Goal: Transaction & Acquisition: Download file/media

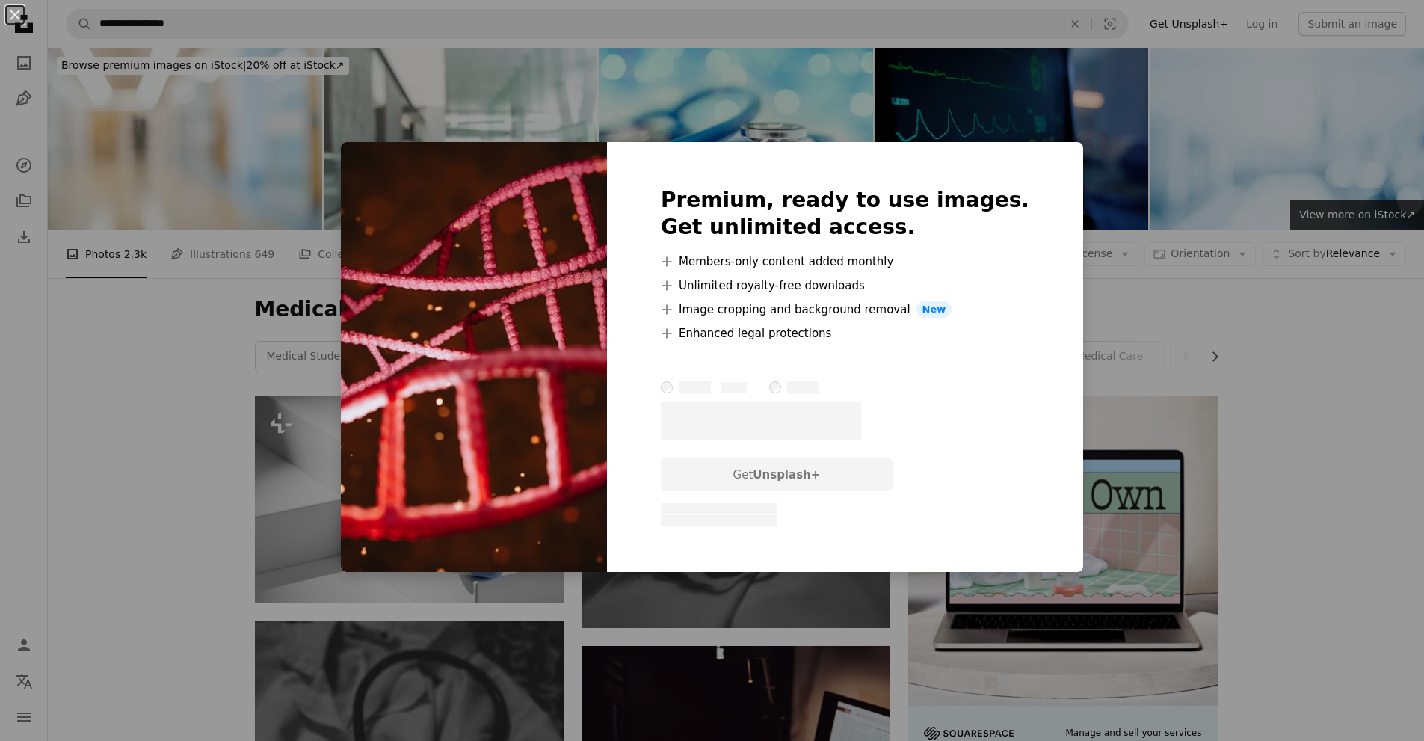
scroll to position [6530, 0]
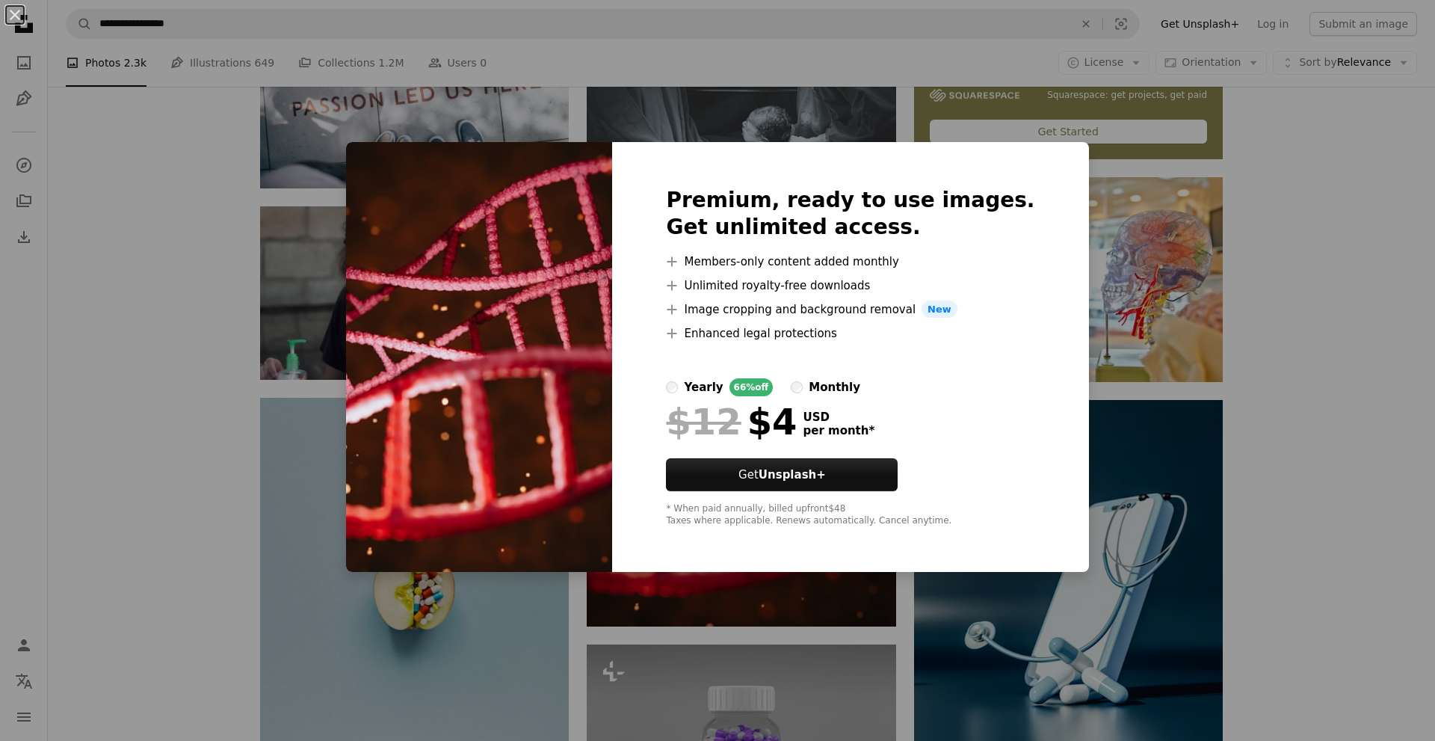
click at [496, 236] on img at bounding box center [479, 357] width 266 height 431
click at [857, 84] on div "An X shape Premium, ready to use images. Get unlimited access. A plus sign Memb…" at bounding box center [717, 370] width 1435 height 741
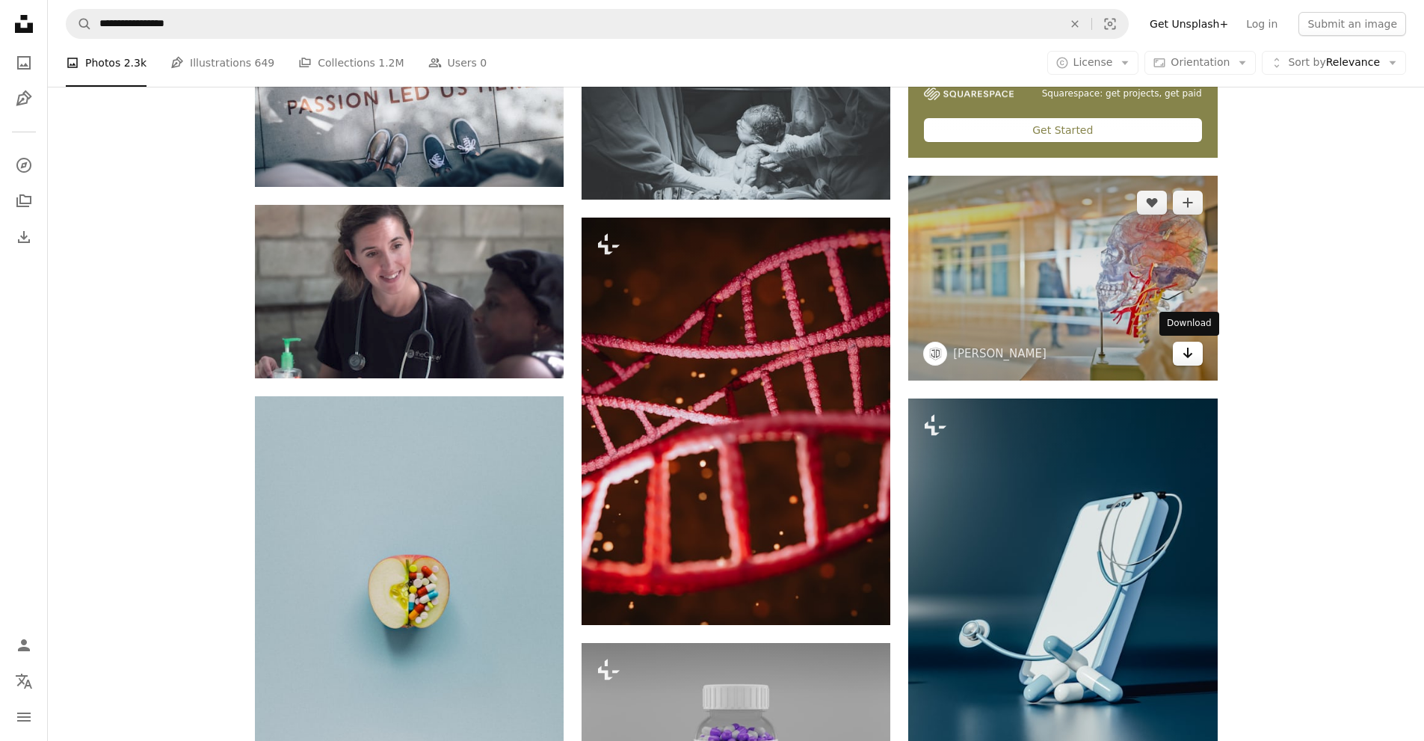
click at [1191, 354] on icon "Download" at bounding box center [1188, 353] width 10 height 10
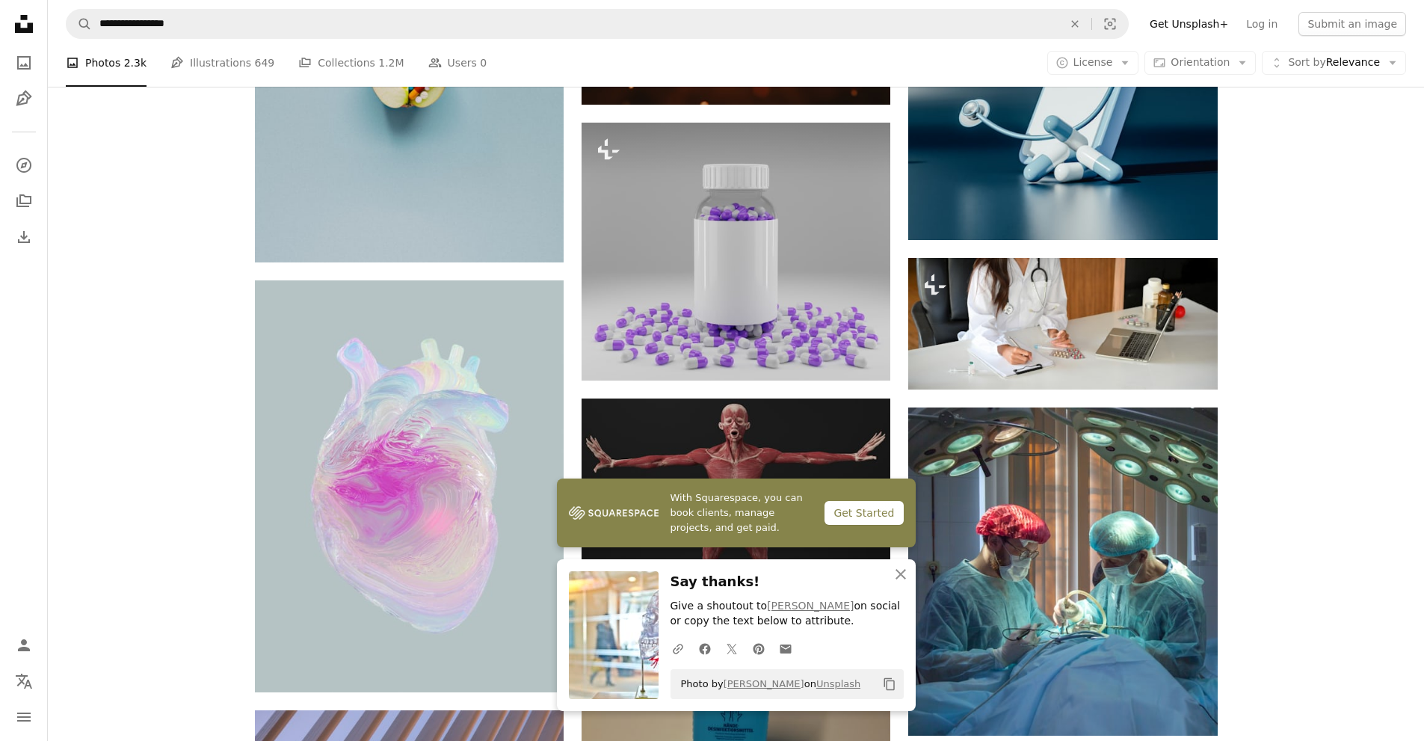
scroll to position [7128, 0]
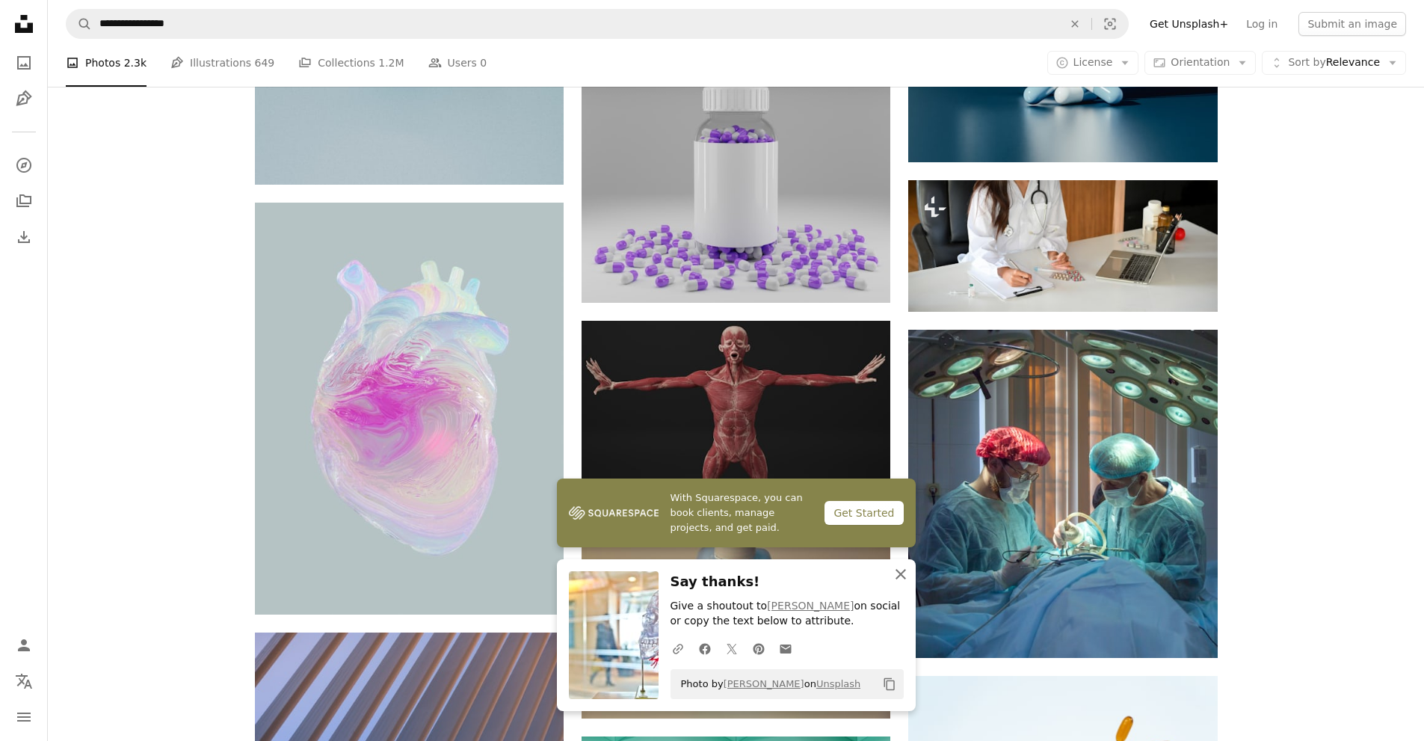
click at [902, 564] on button "An X shape Close" at bounding box center [901, 574] width 30 height 30
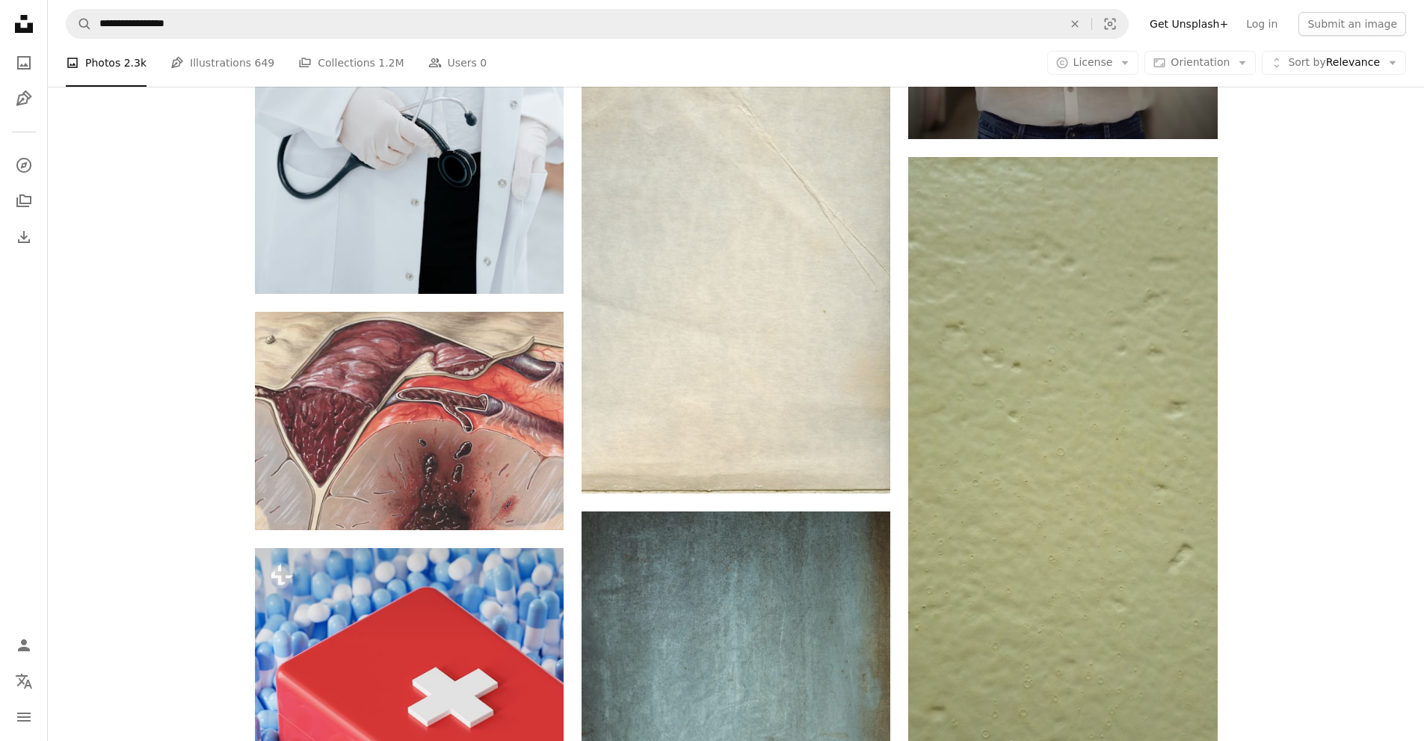
scroll to position [25565, 0]
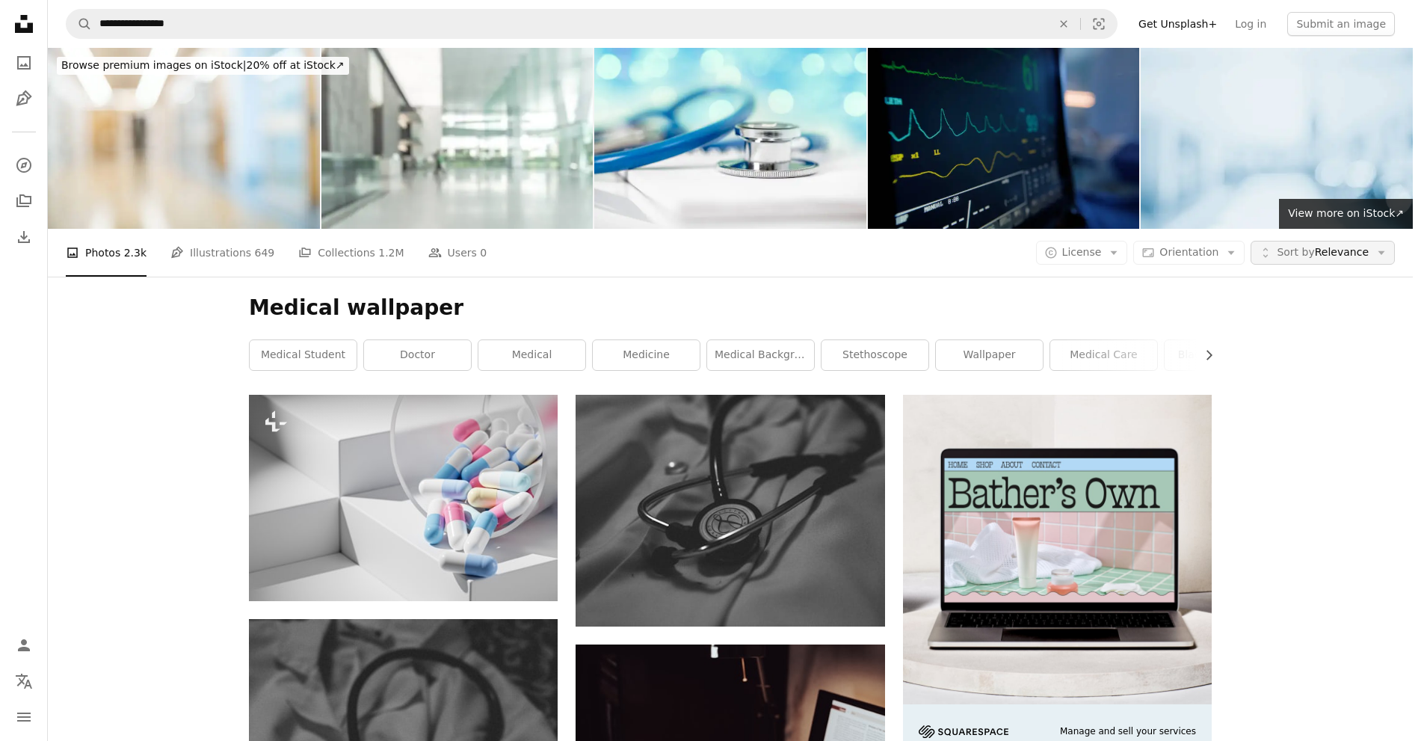
click at [1305, 246] on span "Sort by" at bounding box center [1295, 252] width 37 height 12
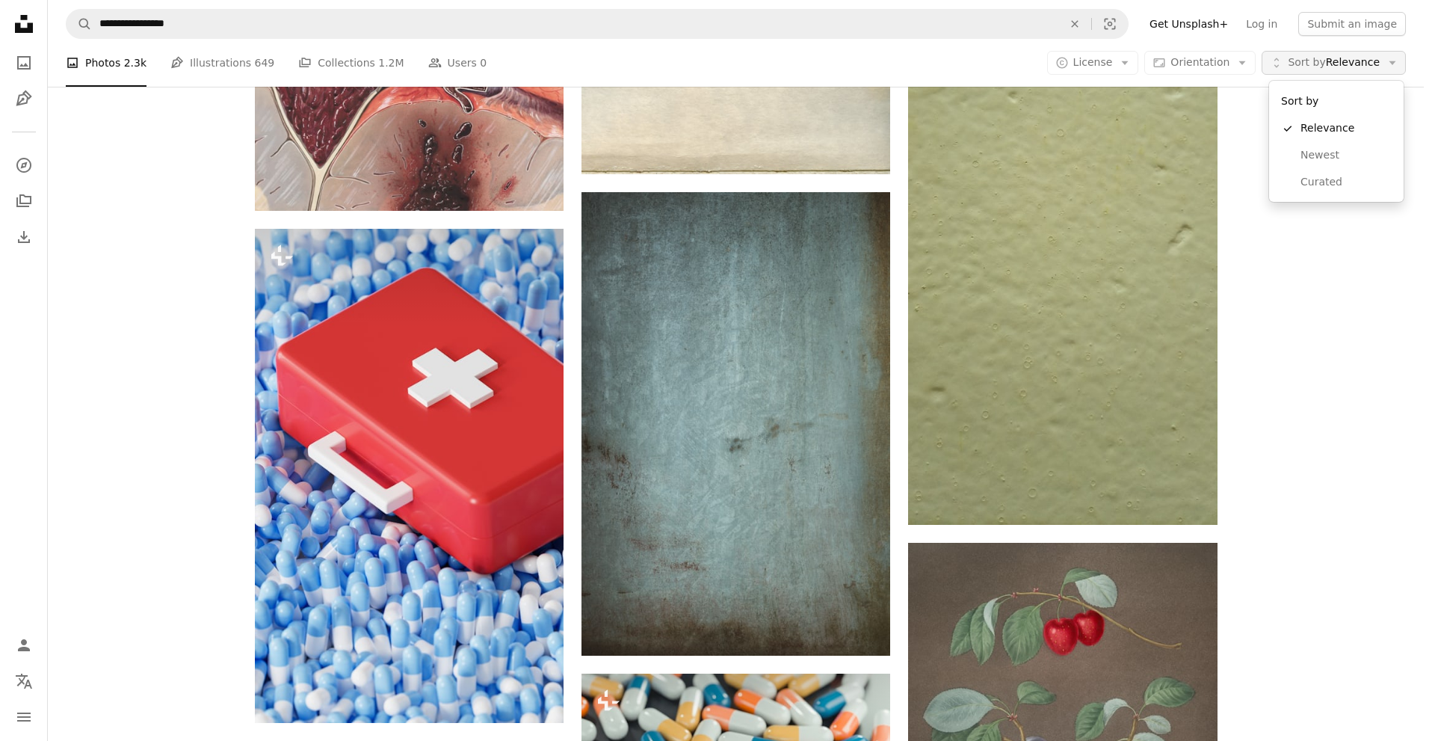
click at [1305, 66] on span "Sort by" at bounding box center [1306, 62] width 37 height 12
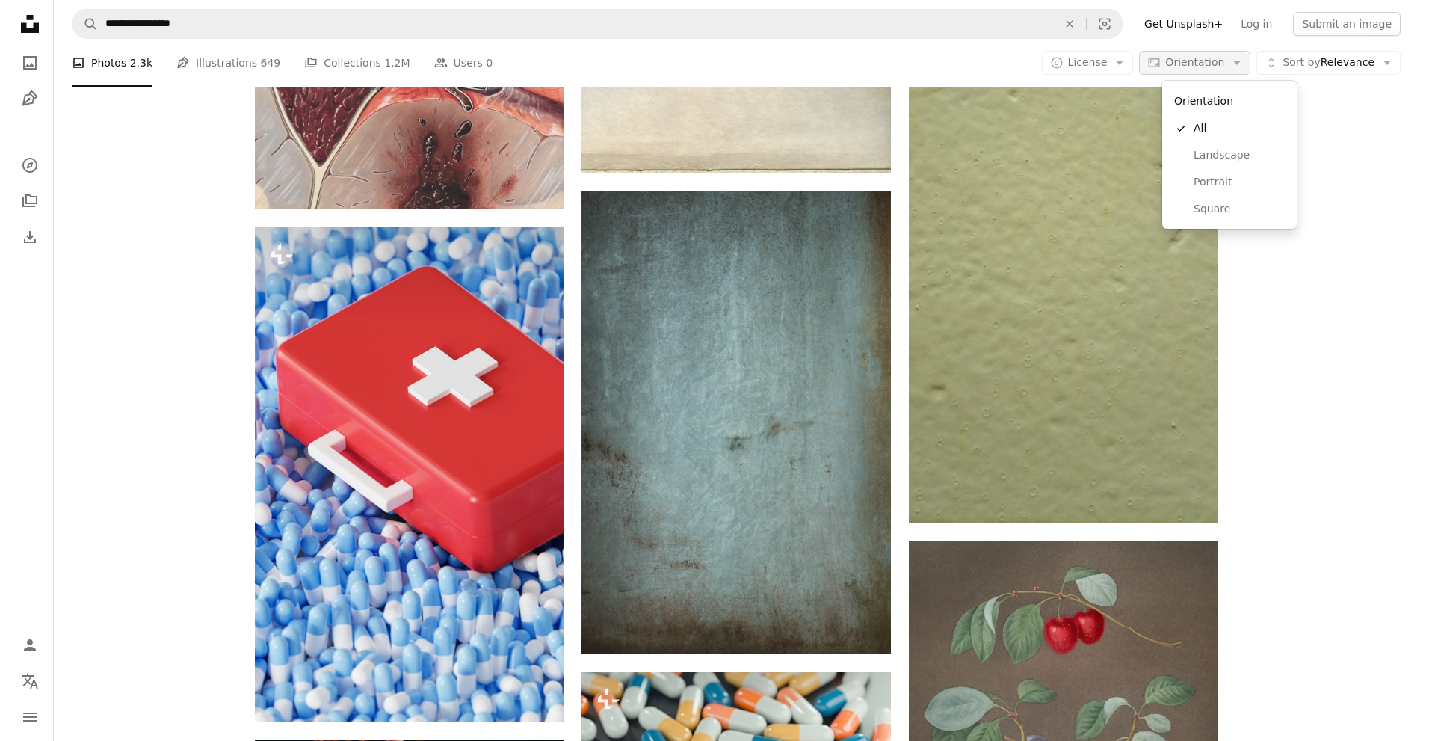
scroll to position [0, 0]
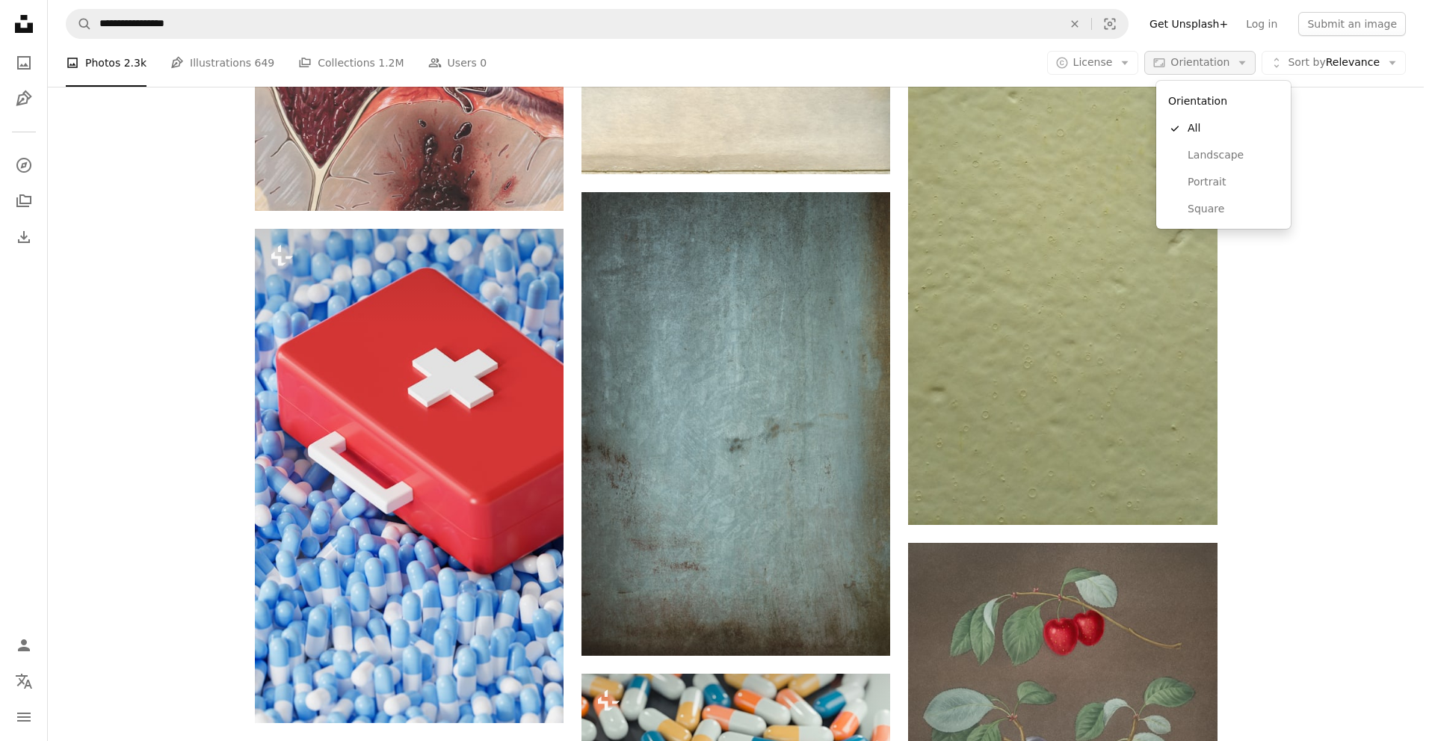
click at [1211, 56] on span "Orientation" at bounding box center [1200, 62] width 59 height 12
click at [1222, 56] on span "Orientation" at bounding box center [1200, 62] width 59 height 12
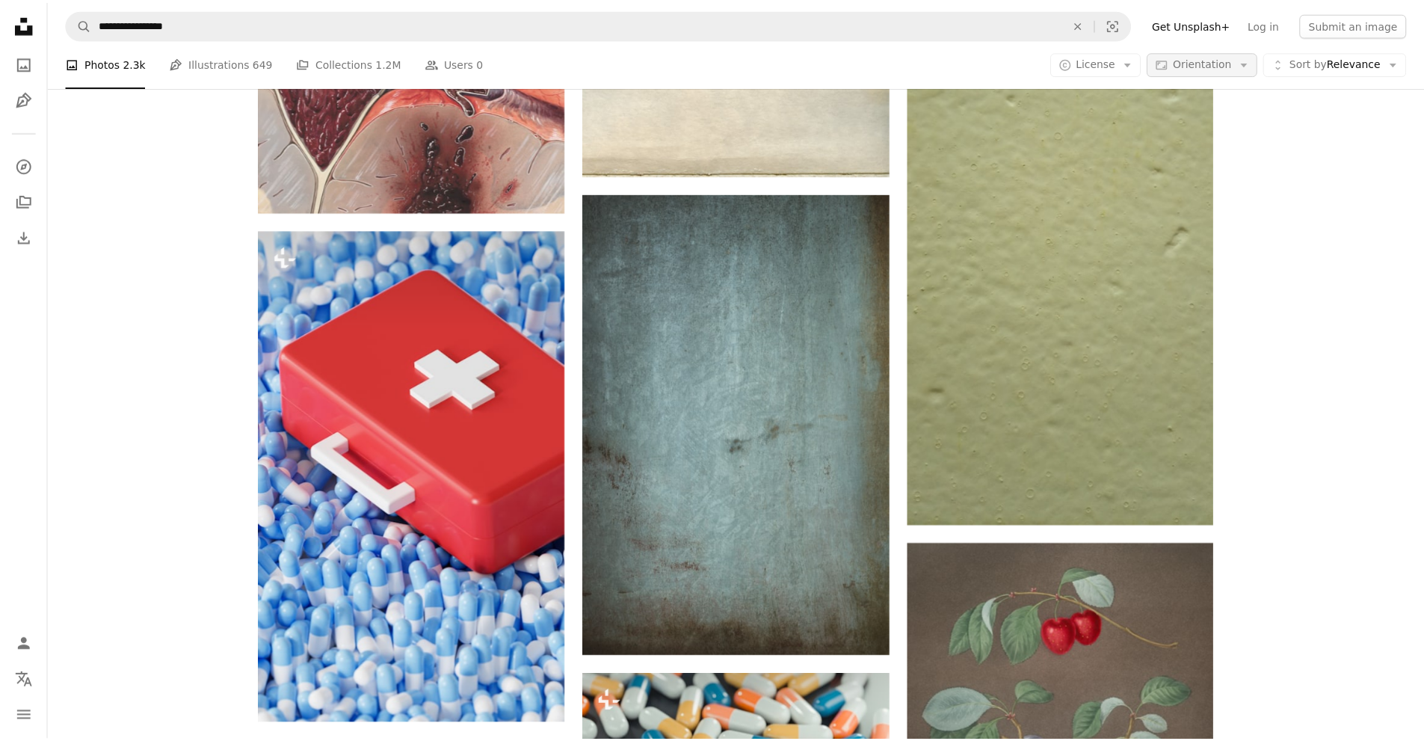
scroll to position [25565, 0]
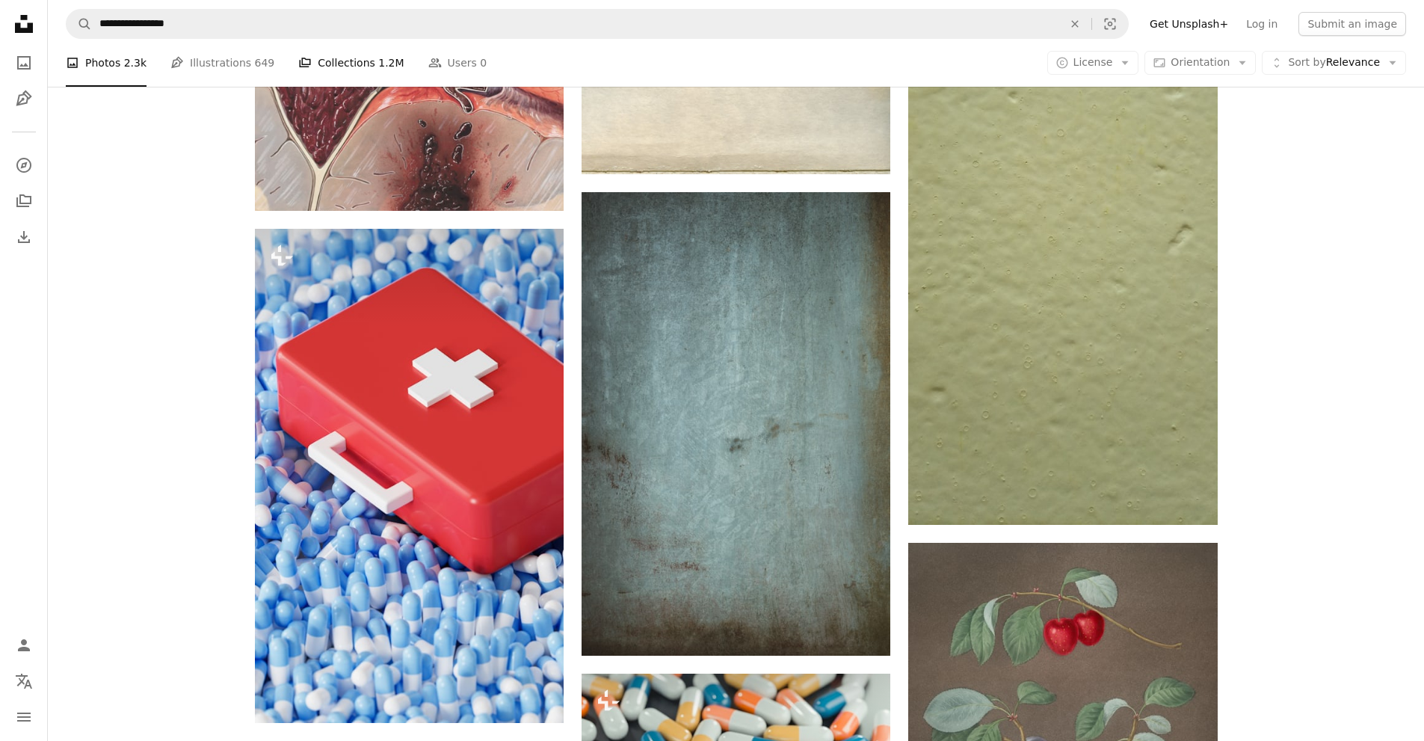
click at [298, 68] on icon "A stack of folders" at bounding box center [304, 62] width 13 height 13
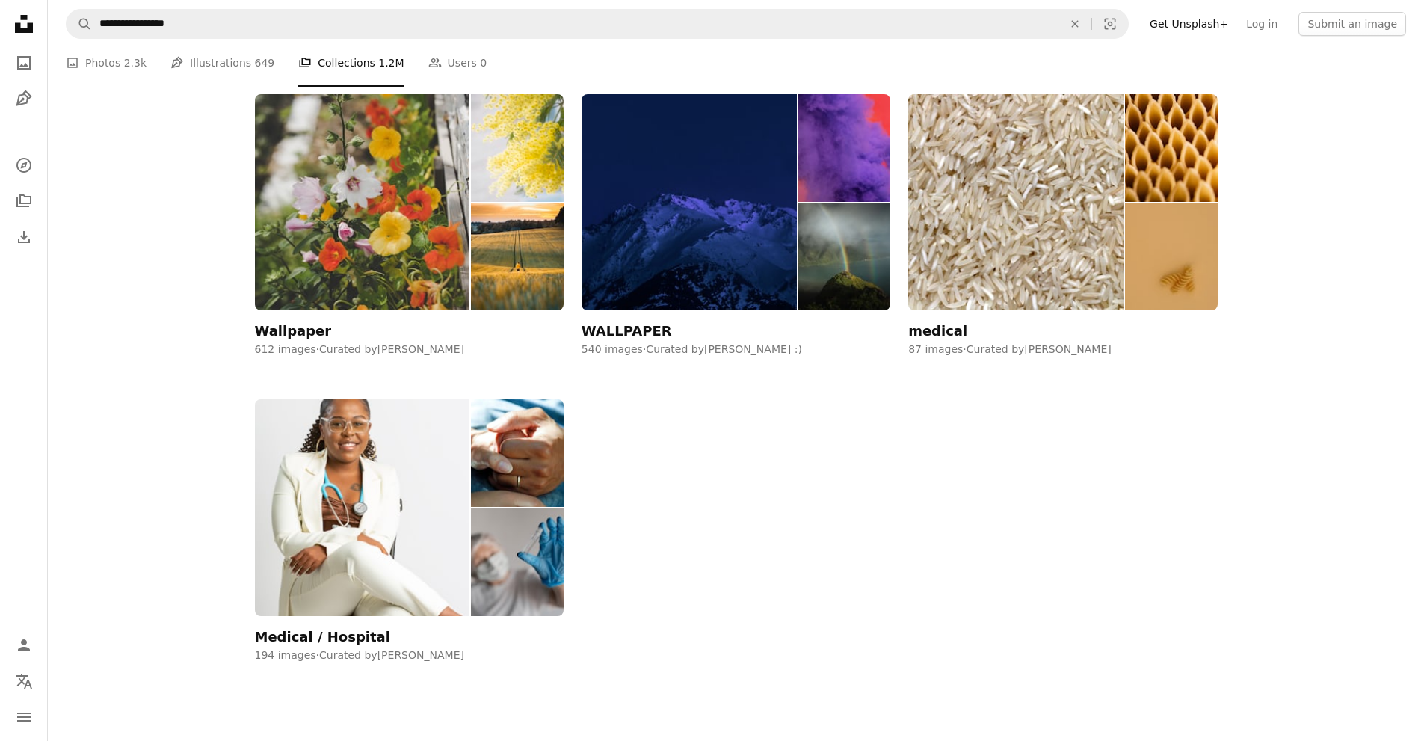
scroll to position [673, 0]
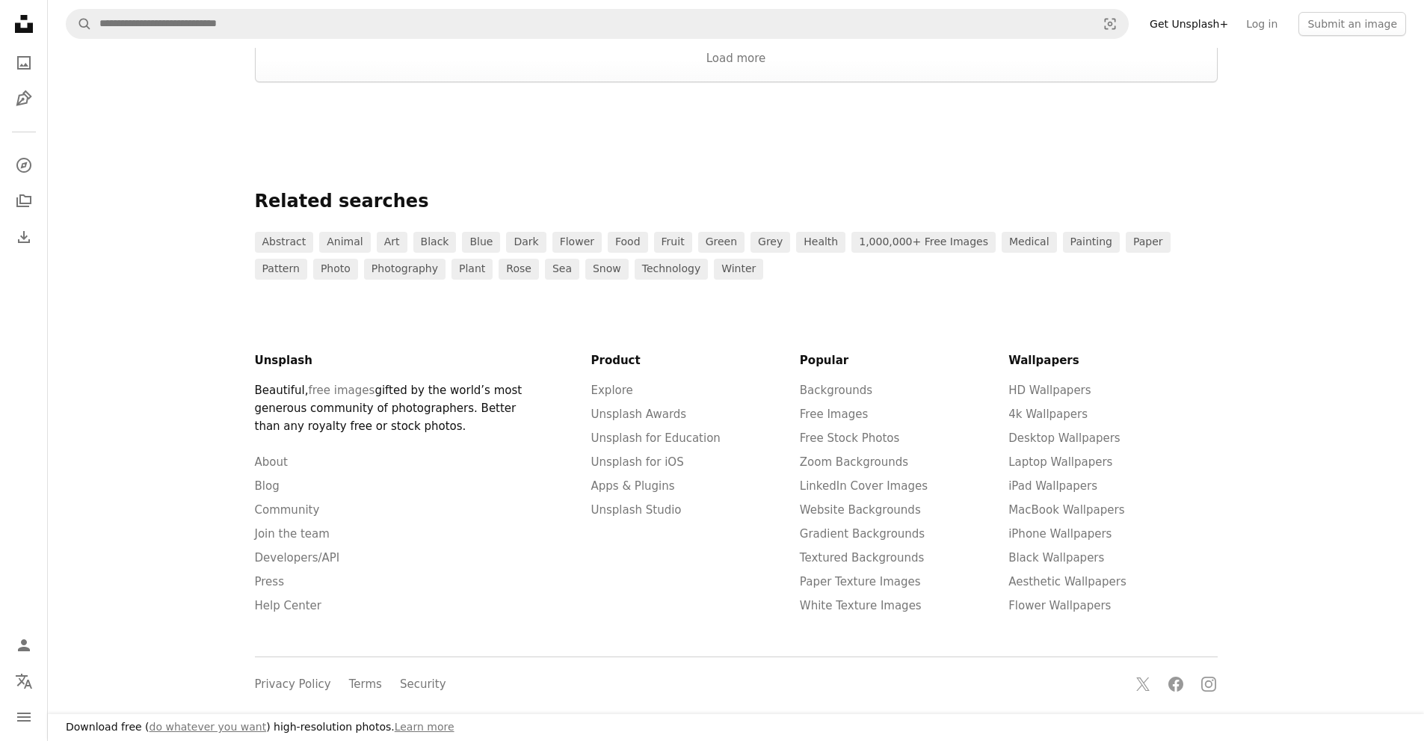
scroll to position [2019, 0]
click at [736, 82] on button "Load more" at bounding box center [736, 58] width 963 height 48
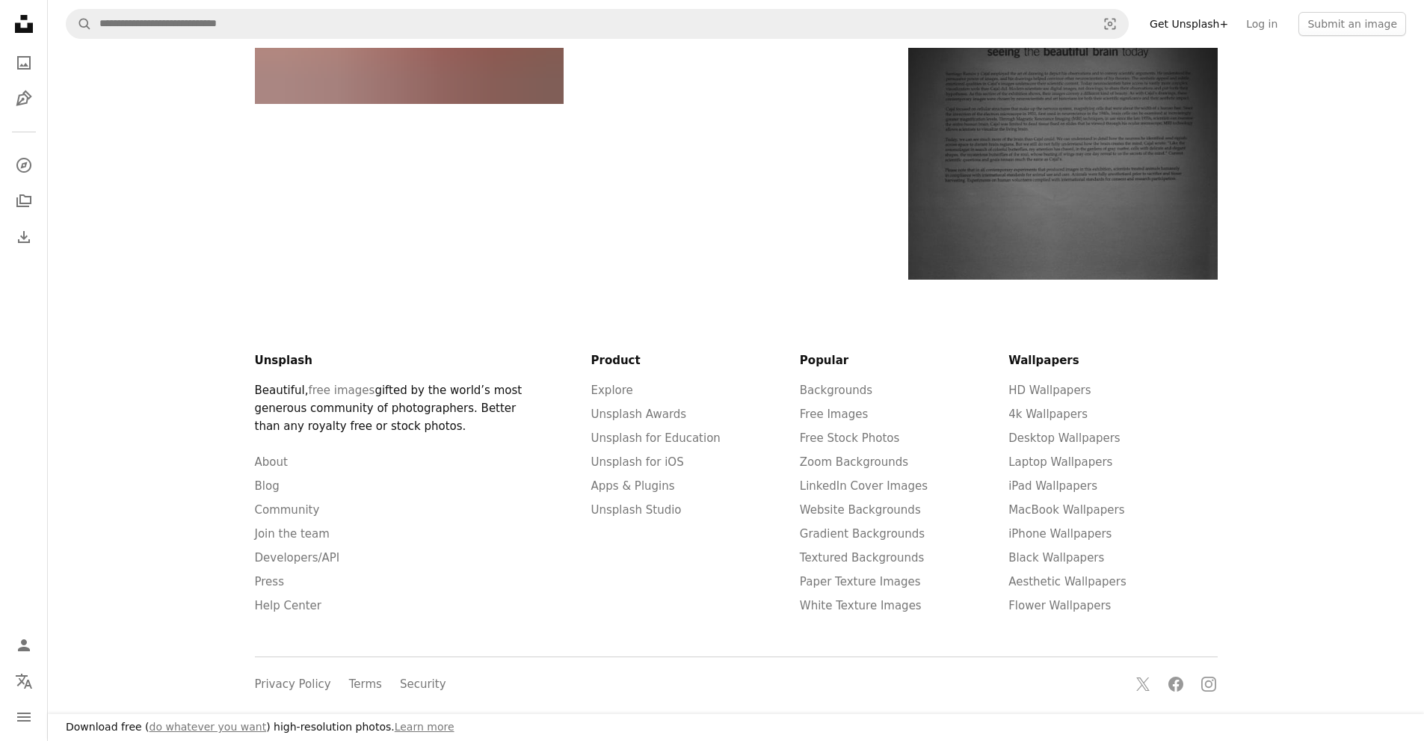
scroll to position [7850, 0]
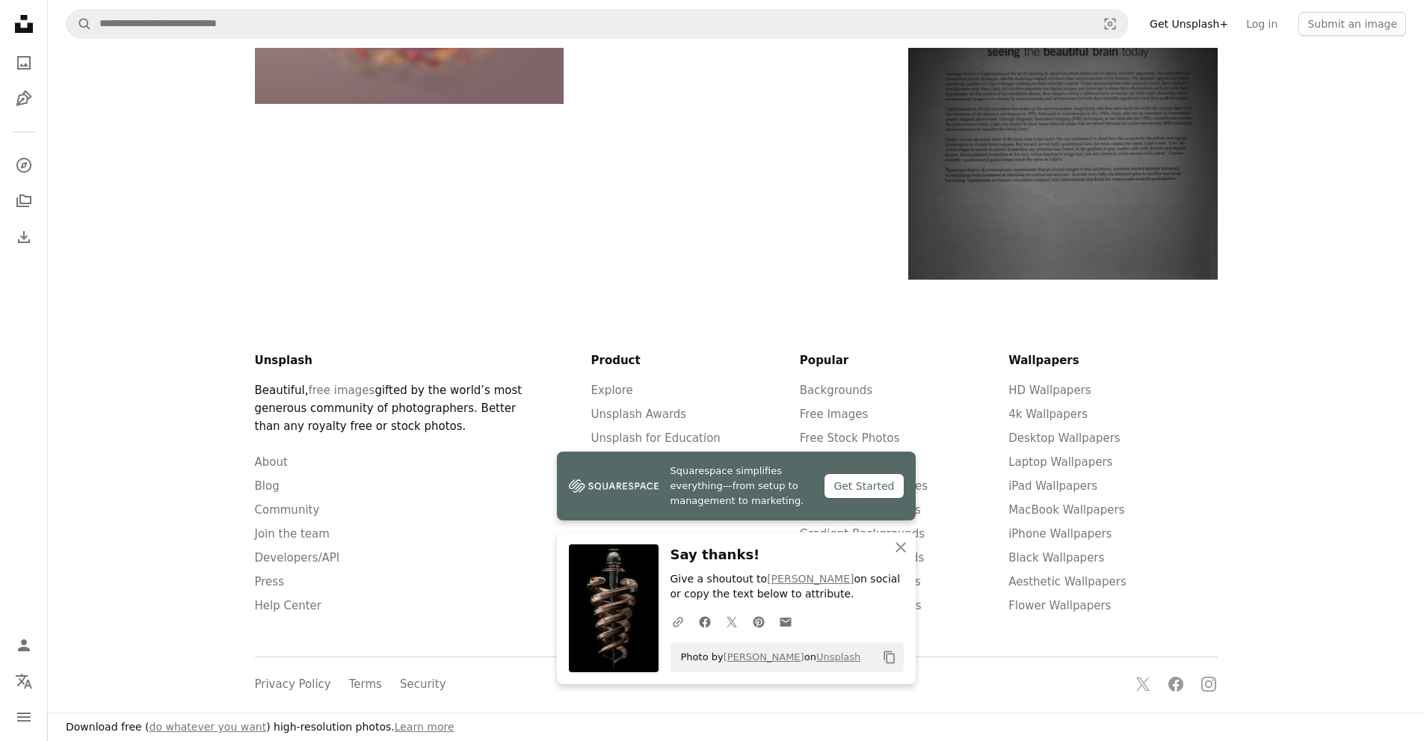
click at [901, 547] on icon "button" at bounding box center [901, 547] width 10 height 10
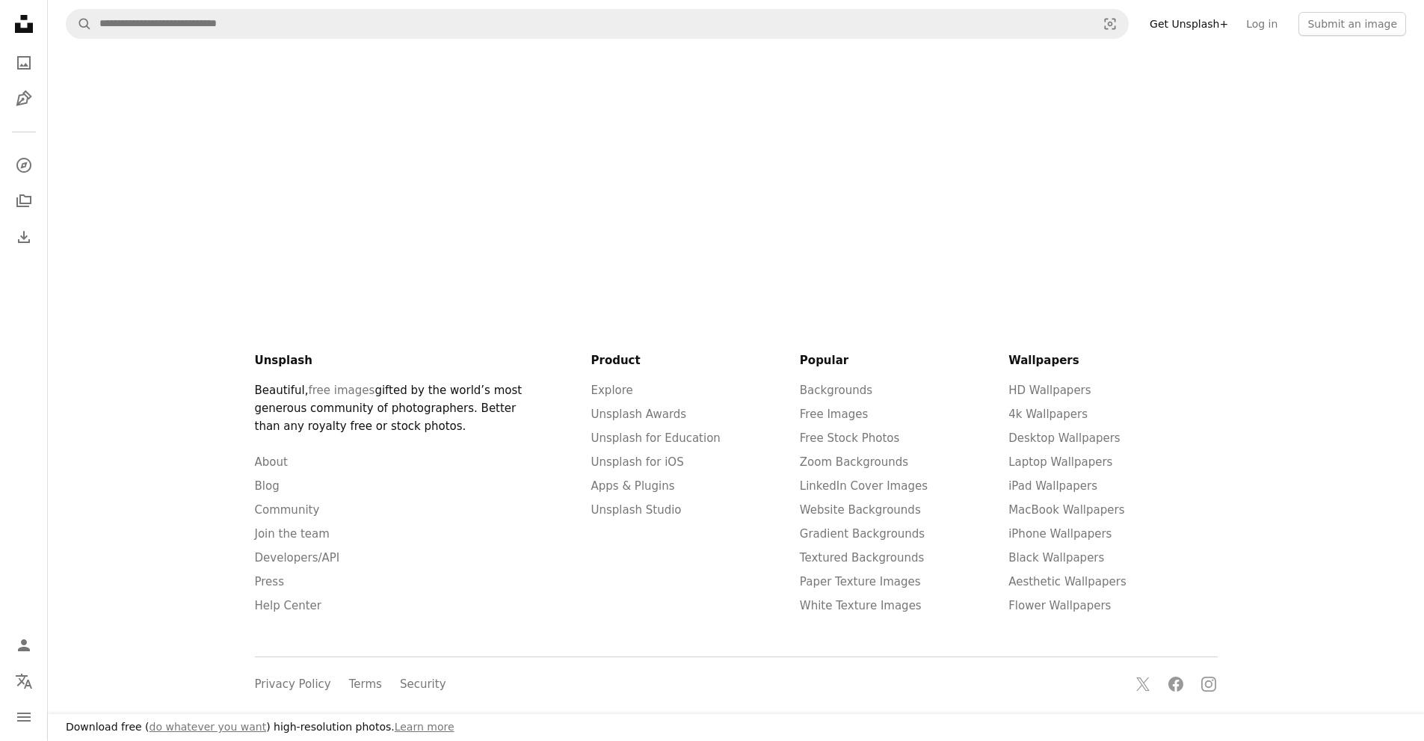
scroll to position [12111, 0]
